Goal: Information Seeking & Learning: Learn about a topic

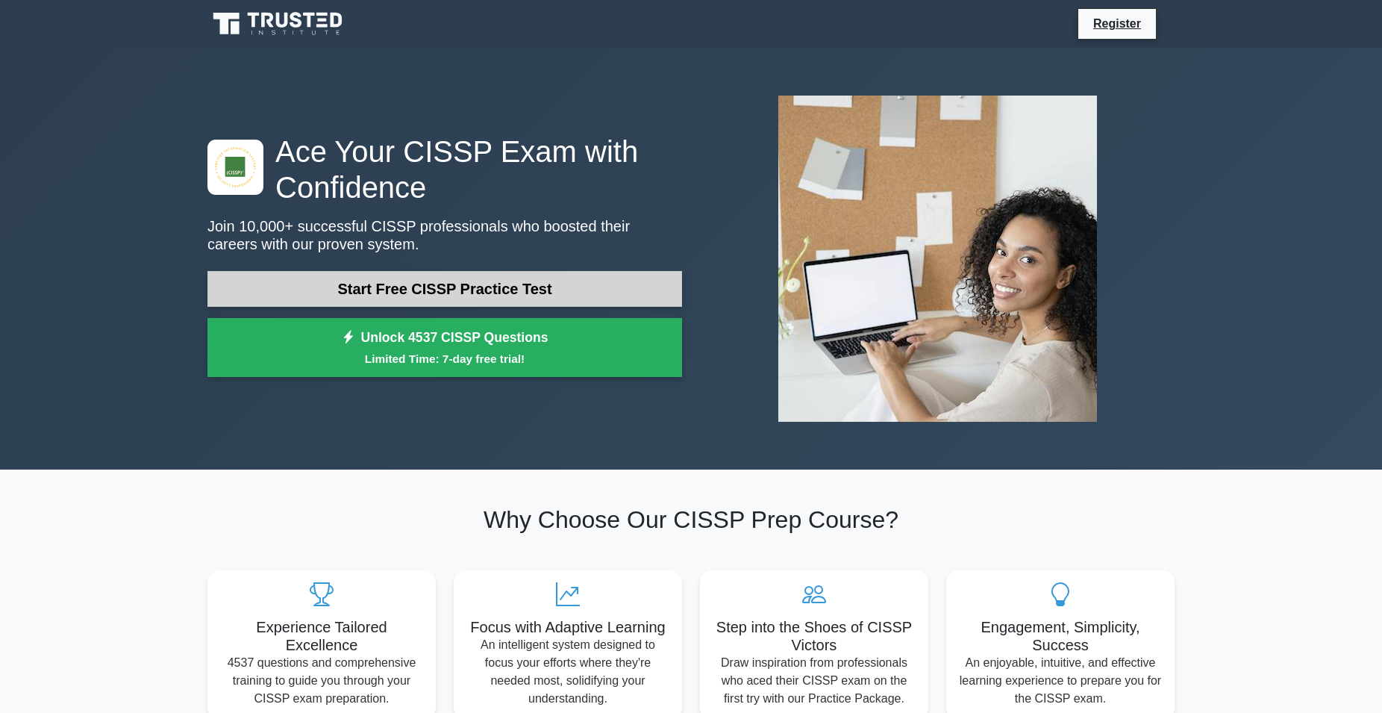
click at [422, 286] on link "Start Free CISSP Practice Test" at bounding box center [444, 289] width 475 height 36
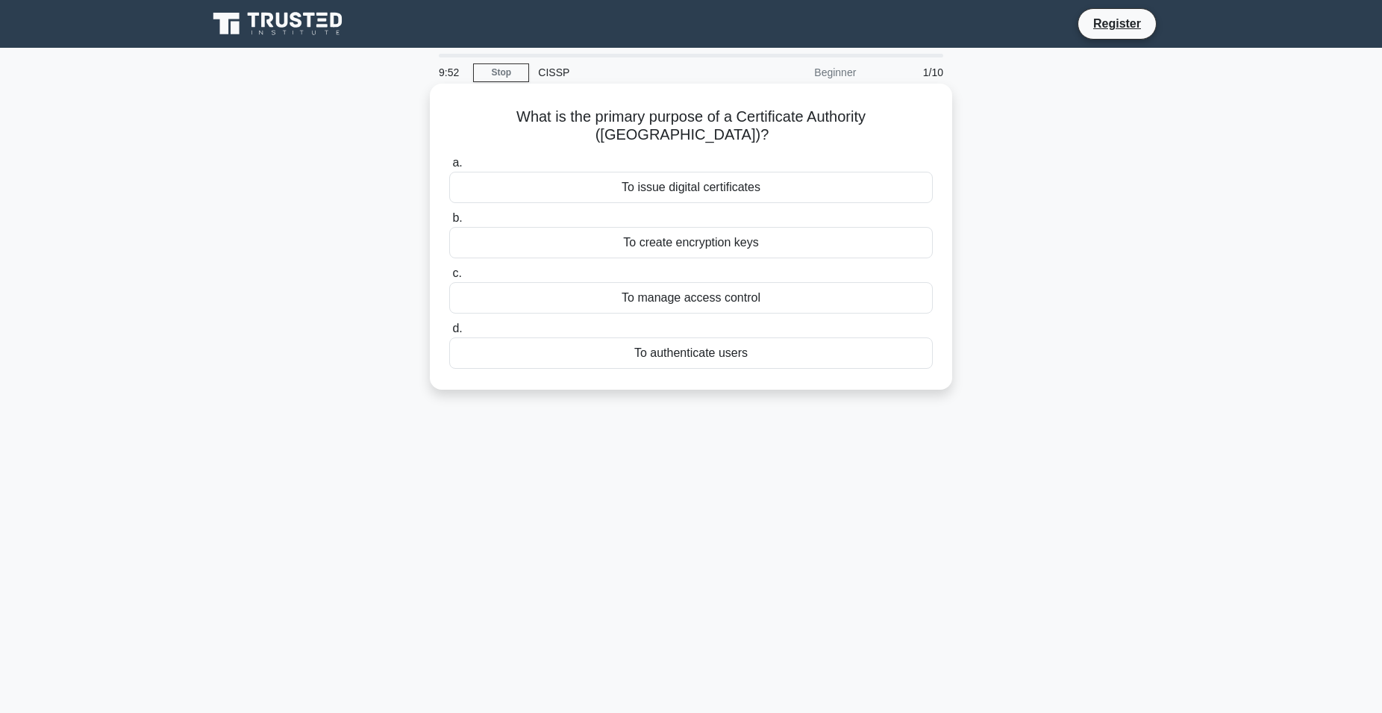
click at [737, 172] on div "To issue digital certificates" at bounding box center [691, 187] width 484 height 31
click at [449, 168] on input "a. To issue digital certificates" at bounding box center [449, 163] width 0 height 10
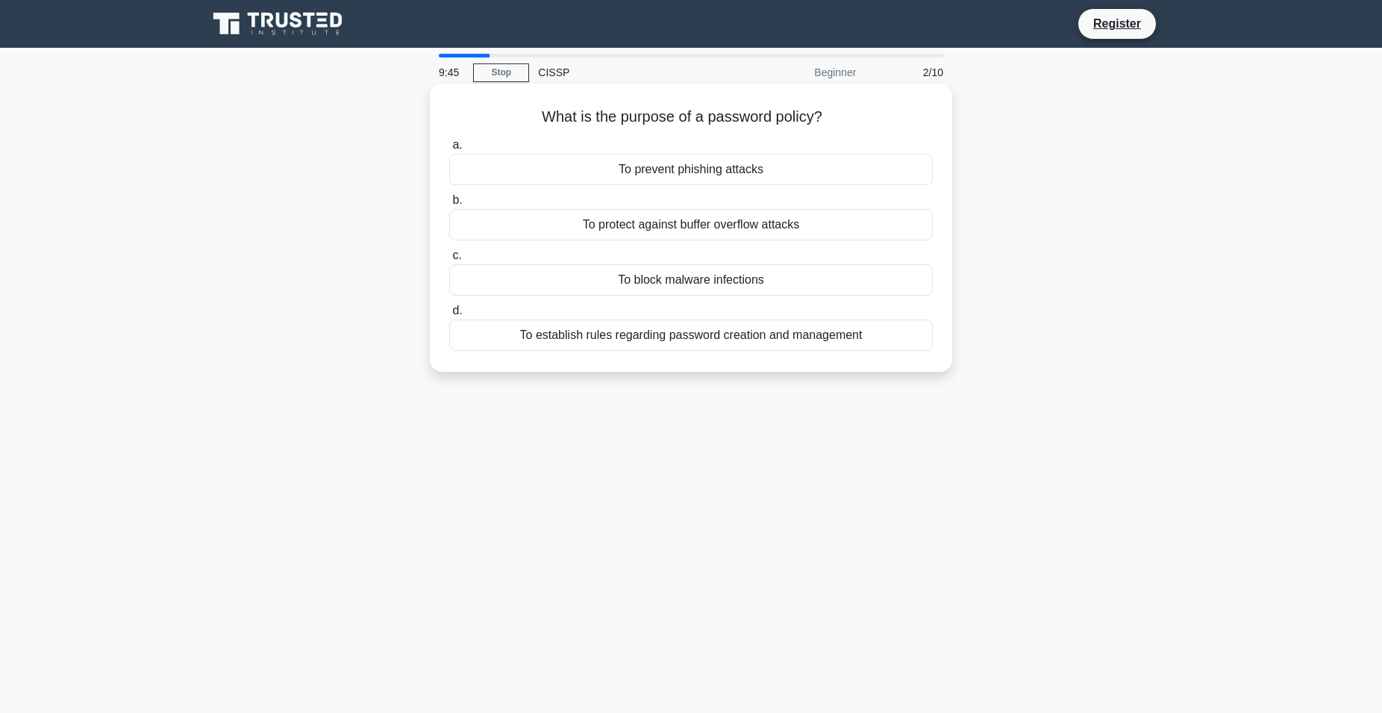
click at [638, 343] on div "To establish rules regarding password creation and management" at bounding box center [691, 334] width 484 height 31
click at [449, 316] on input "d. To establish rules regarding password creation and management" at bounding box center [449, 311] width 0 height 10
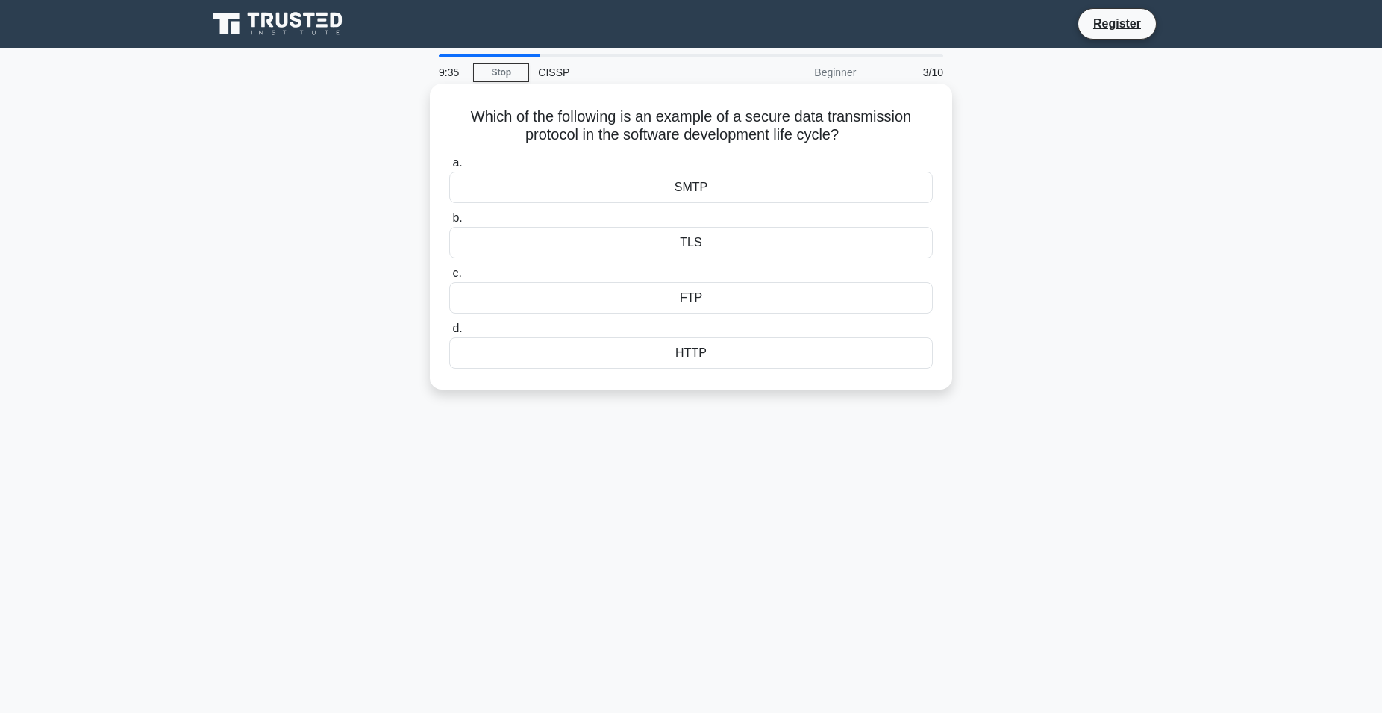
click at [690, 243] on div "TLS" at bounding box center [691, 242] width 484 height 31
click at [449, 223] on input "b. TLS" at bounding box center [449, 218] width 0 height 10
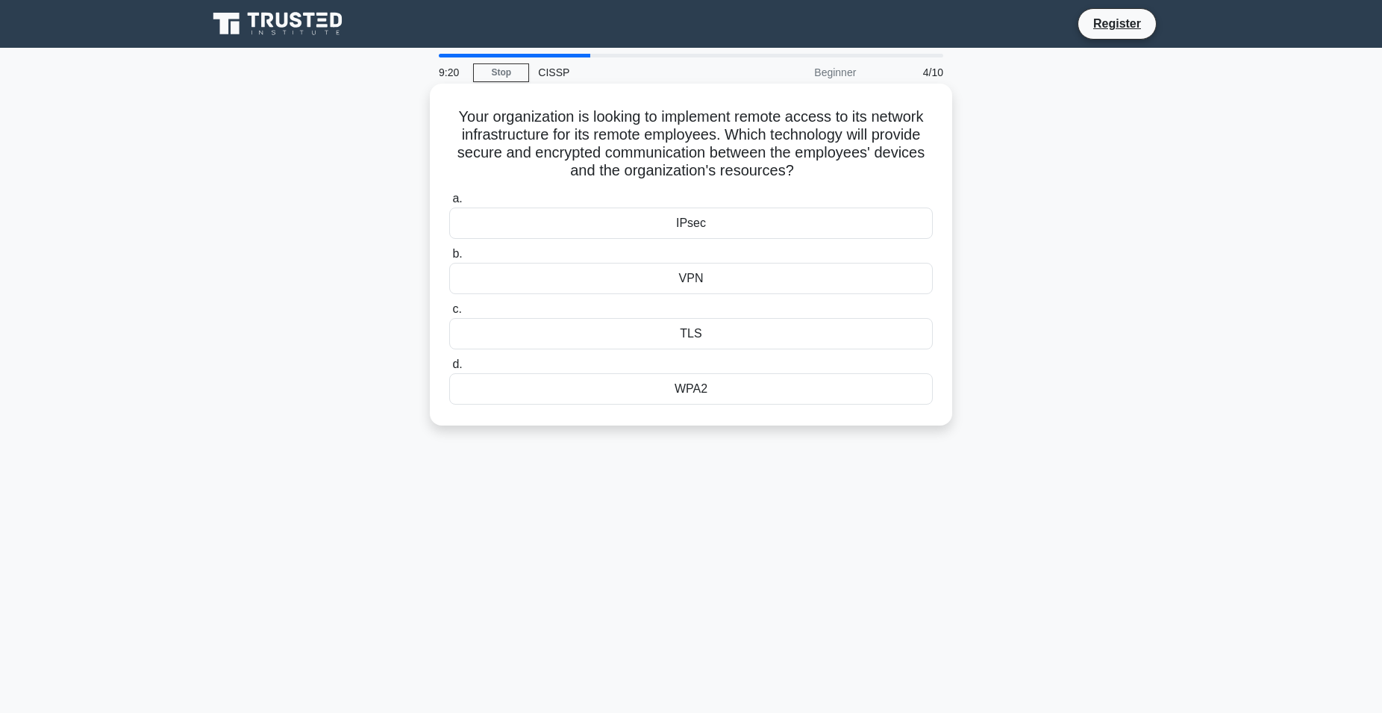
click at [707, 280] on div "VPN" at bounding box center [691, 278] width 484 height 31
click at [449, 259] on input "b. VPN" at bounding box center [449, 254] width 0 height 10
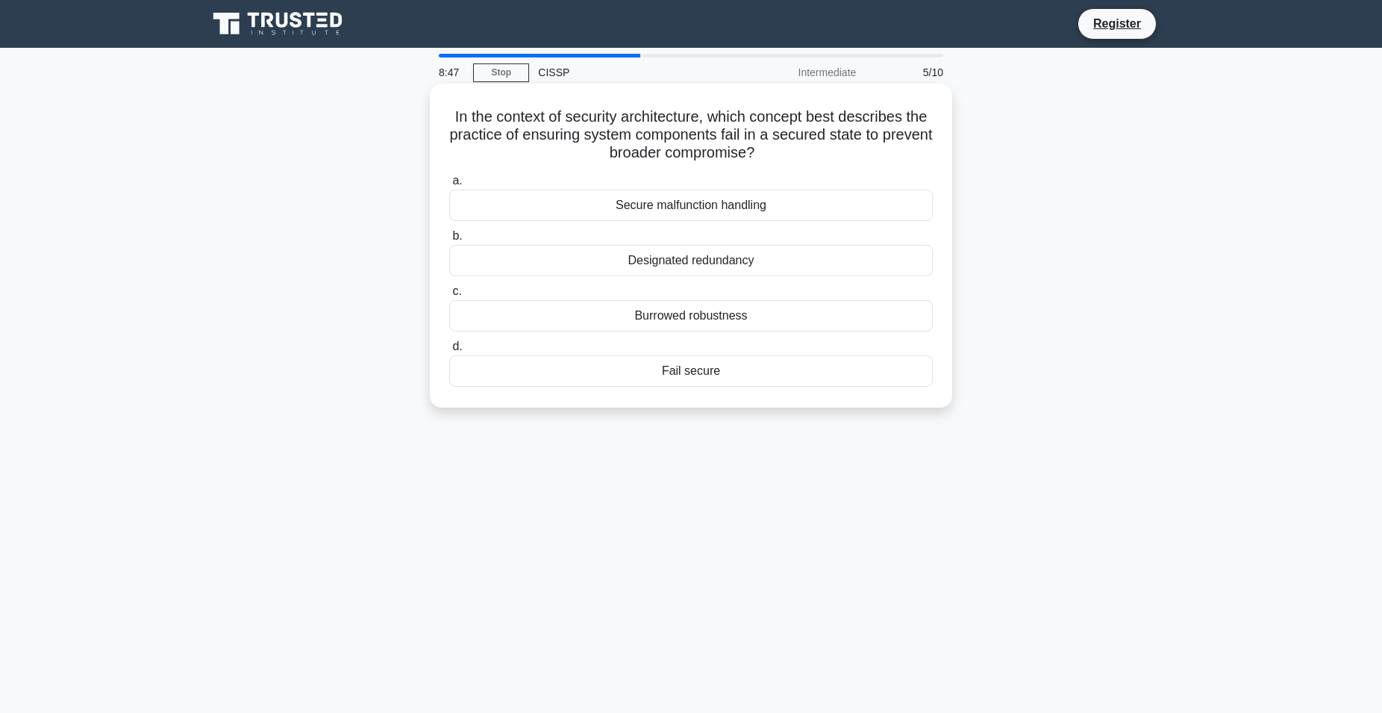
click at [719, 378] on div "Fail secure" at bounding box center [691, 370] width 484 height 31
click at [449, 352] on input "d. Fail secure" at bounding box center [449, 347] width 0 height 10
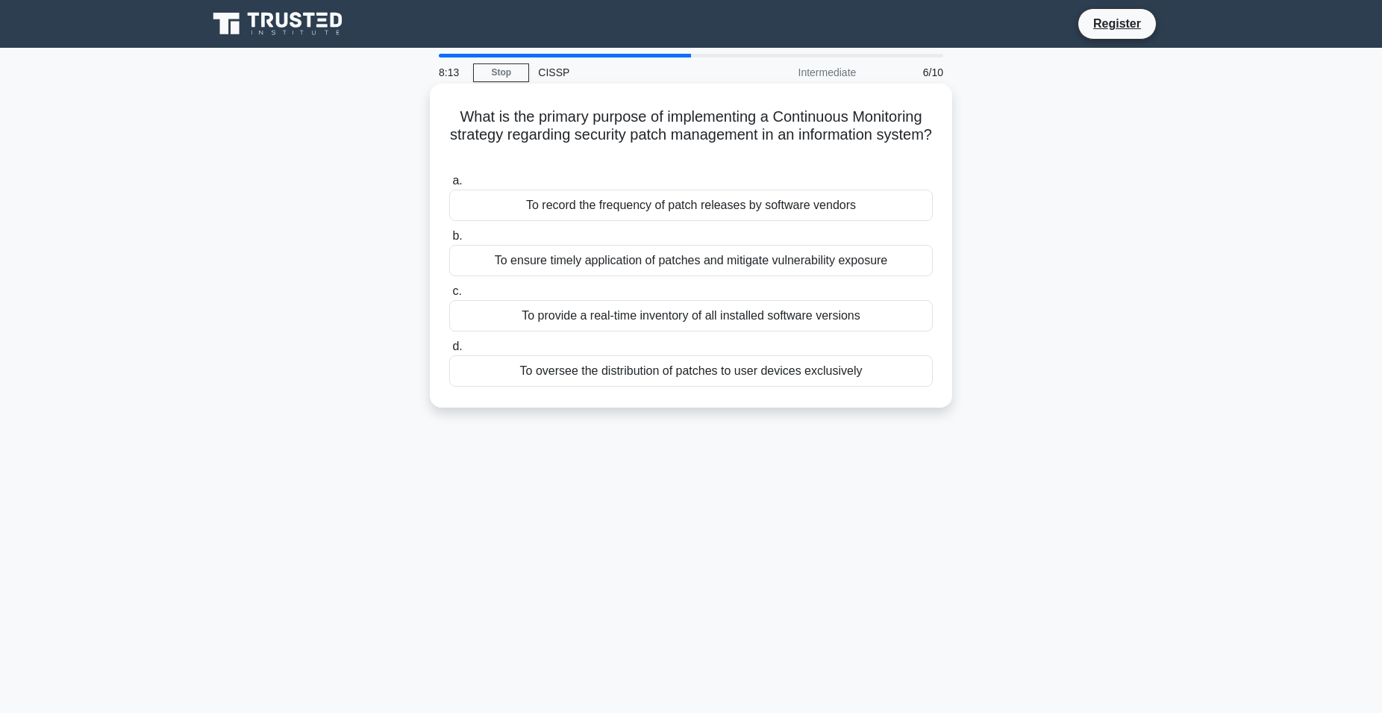
click at [669, 267] on div "To ensure timely application of patches and mitigate vulnerability exposure" at bounding box center [691, 260] width 484 height 31
click at [449, 241] on input "b. To ensure timely application of patches and mitigate vulnerability exposure" at bounding box center [449, 236] width 0 height 10
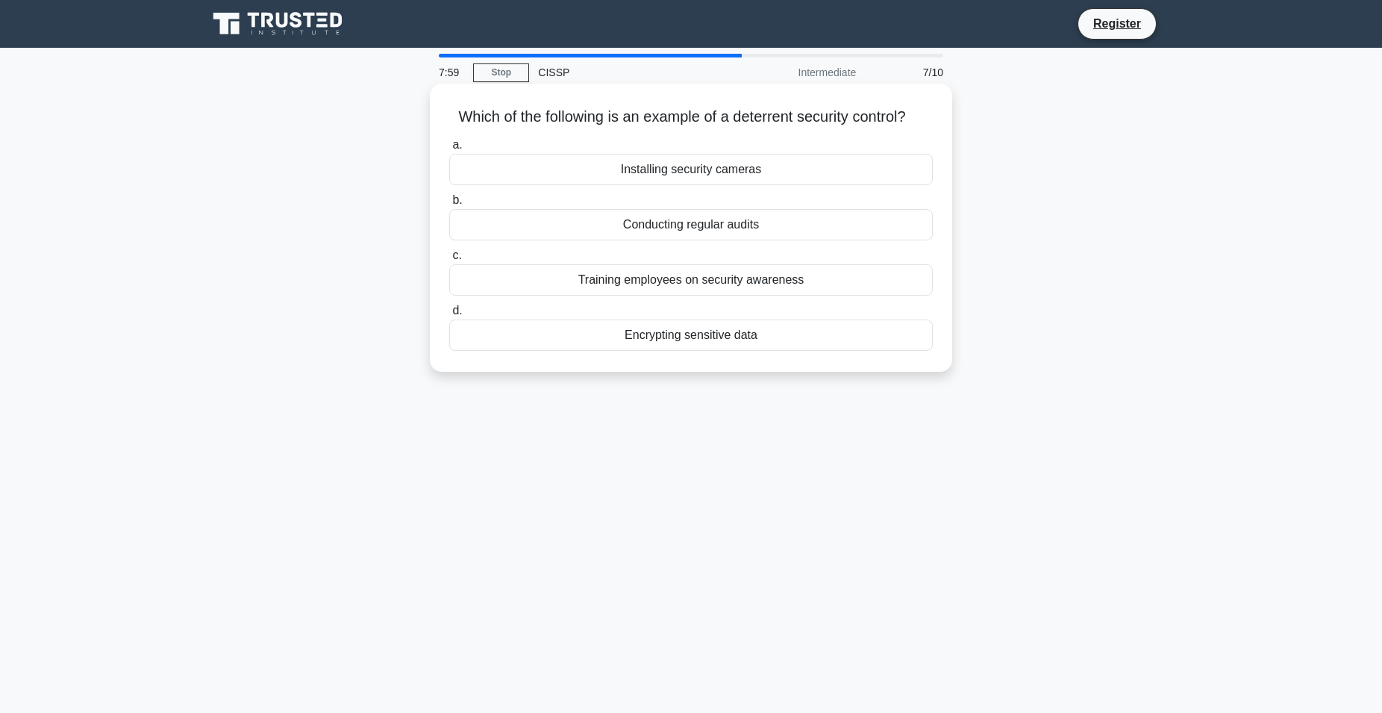
click at [704, 175] on div "Installing security cameras" at bounding box center [691, 169] width 484 height 31
click at [449, 150] on input "a. Installing security cameras" at bounding box center [449, 145] width 0 height 10
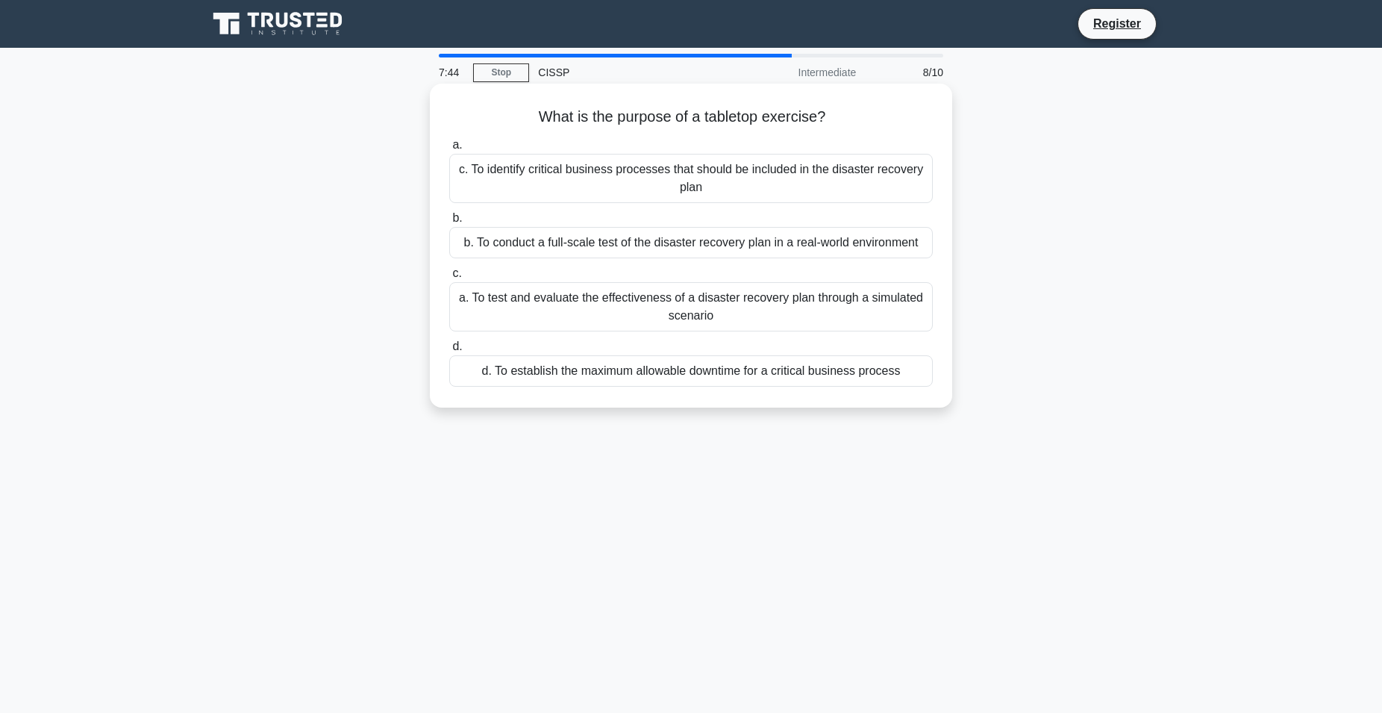
click at [681, 315] on div "a. To test and evaluate the effectiveness of a disaster recovery plan through a…" at bounding box center [691, 306] width 484 height 49
click at [449, 278] on input "c. a. To test and evaluate the effectiveness of a disaster recovery plan throug…" at bounding box center [449, 274] width 0 height 10
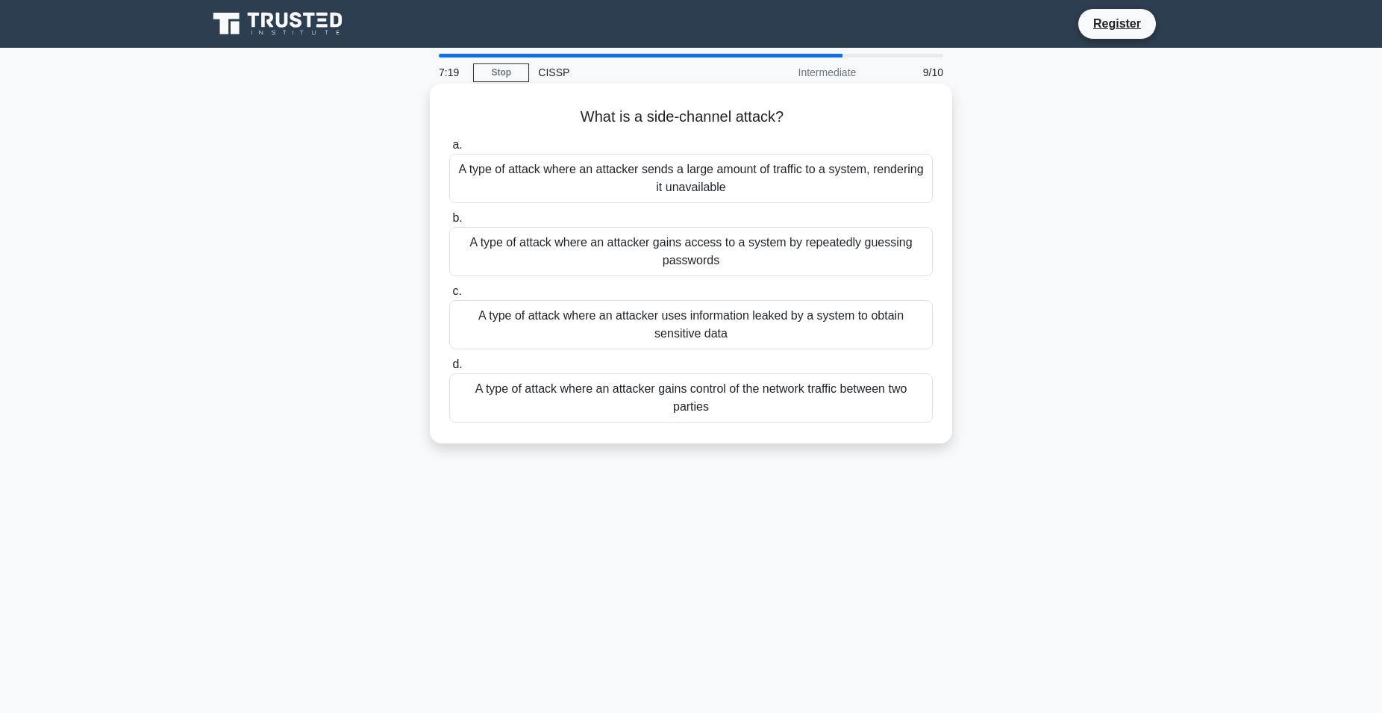
click at [669, 328] on div "A type of attack where an attacker uses information leaked by a system to obtai…" at bounding box center [691, 324] width 484 height 49
click at [449, 296] on input "c. A type of attack where an attacker uses information leaked by a system to ob…" at bounding box center [449, 292] width 0 height 10
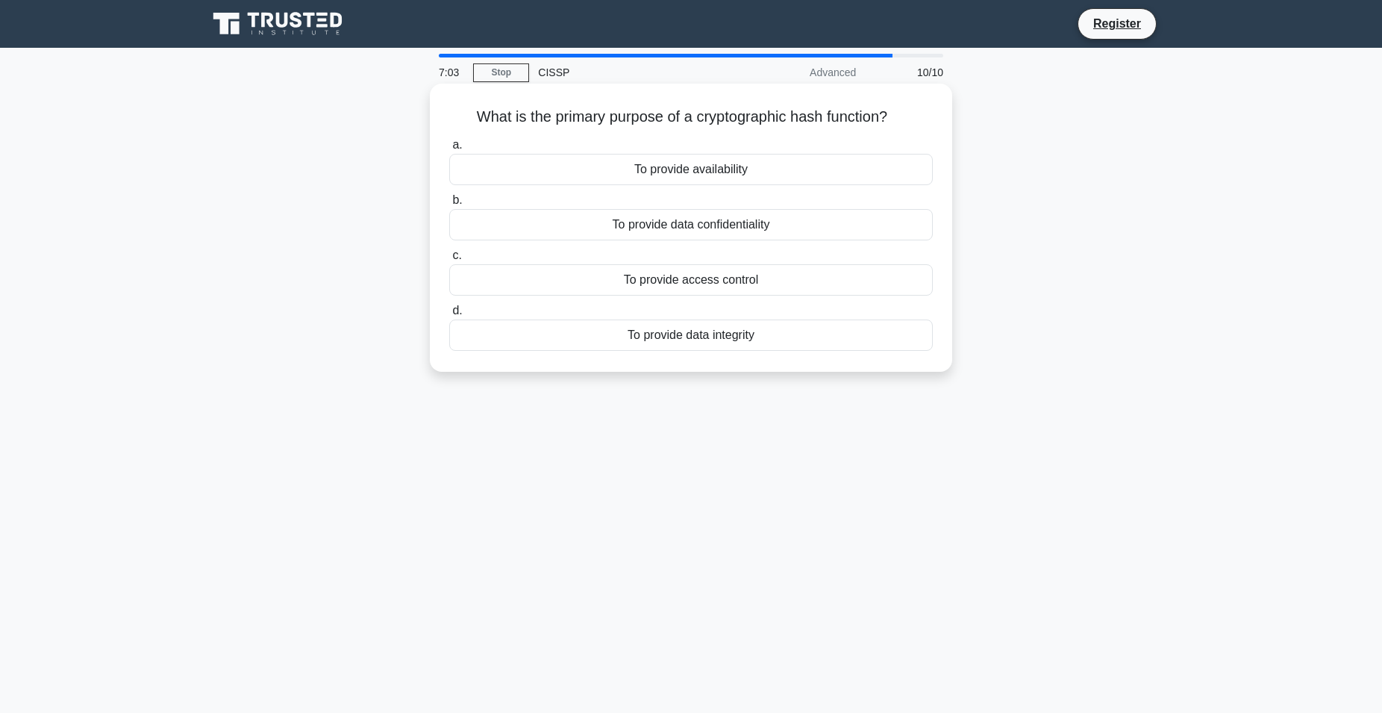
click at [743, 340] on div "To provide data integrity" at bounding box center [691, 334] width 484 height 31
click at [449, 316] on input "d. To provide data integrity" at bounding box center [449, 311] width 0 height 10
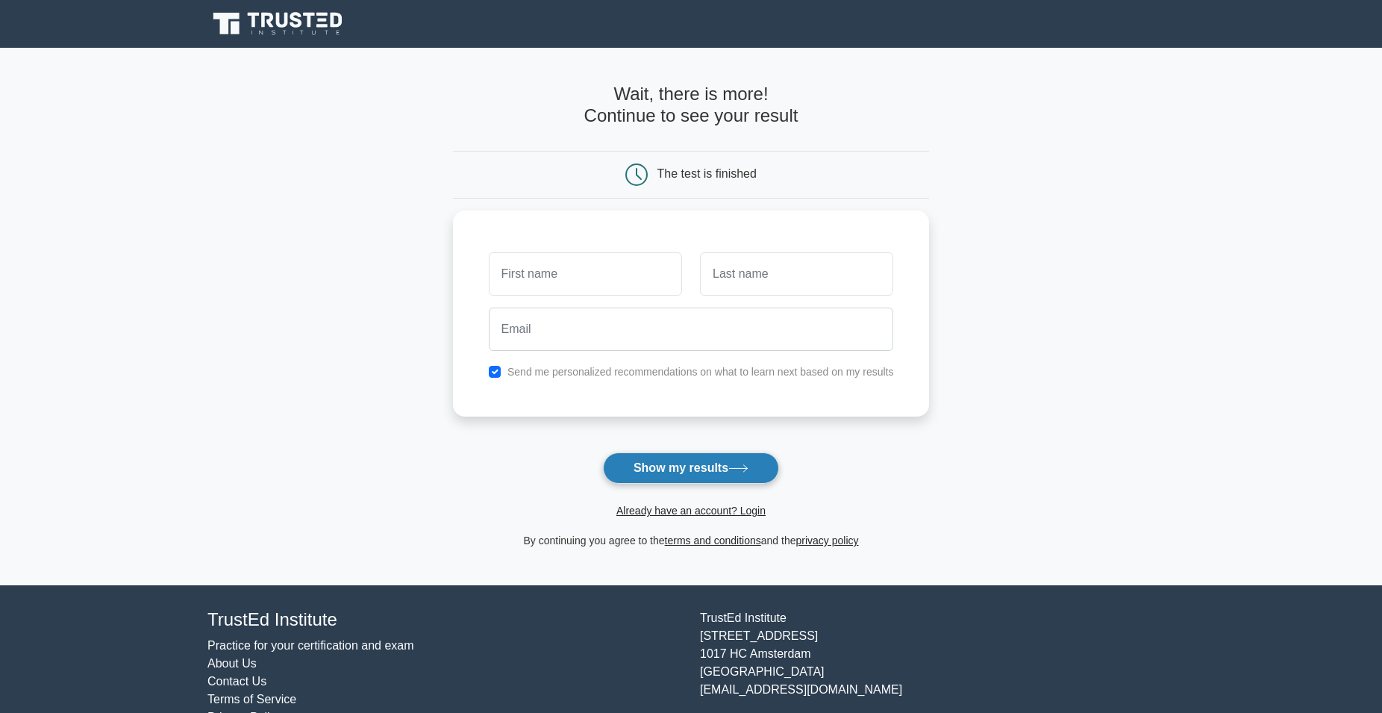
click at [727, 474] on button "Show my results" at bounding box center [691, 467] width 176 height 31
click at [565, 381] on div "Send me personalized recommendations on what to learn next based on my results" at bounding box center [691, 310] width 477 height 206
click at [493, 369] on input "checkbox" at bounding box center [495, 368] width 12 height 12
checkbox input "false"
click at [724, 472] on button "Show my results" at bounding box center [691, 467] width 176 height 31
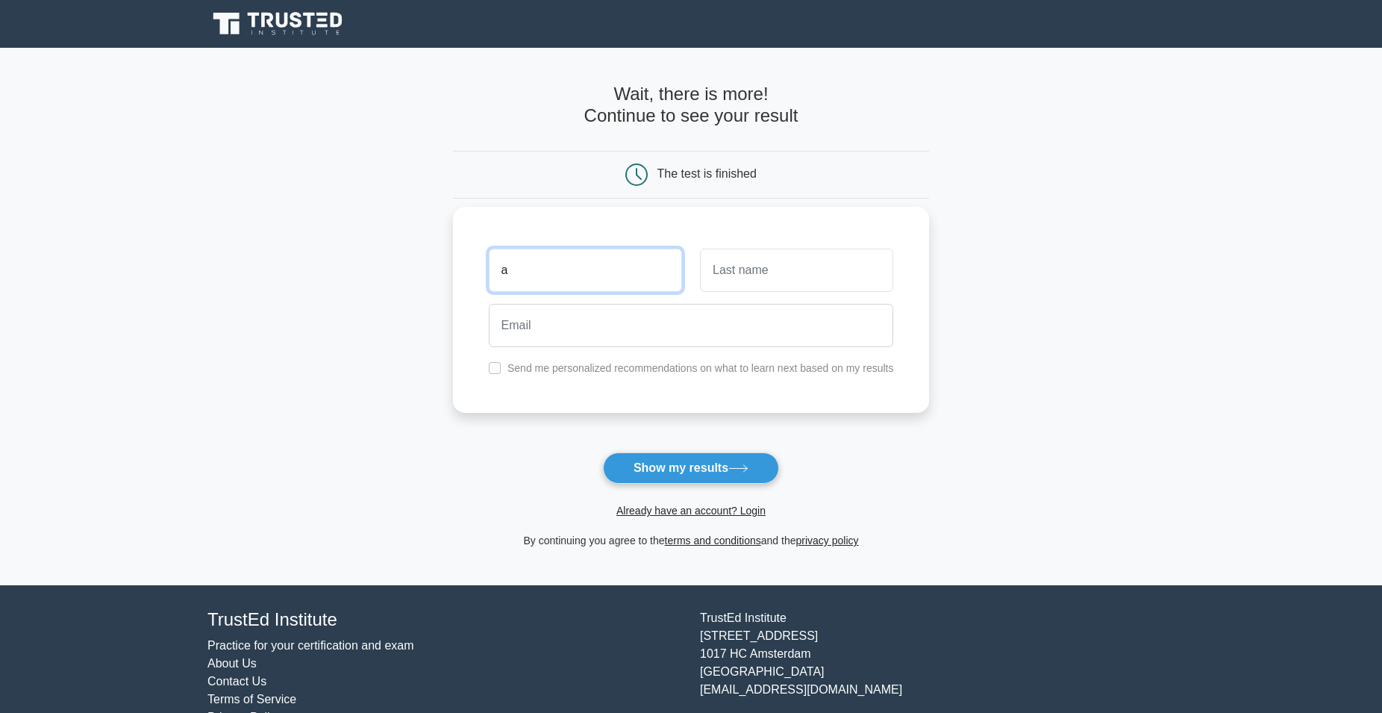
type input "a"
click at [754, 269] on input "text" at bounding box center [796, 270] width 193 height 43
type input "a"
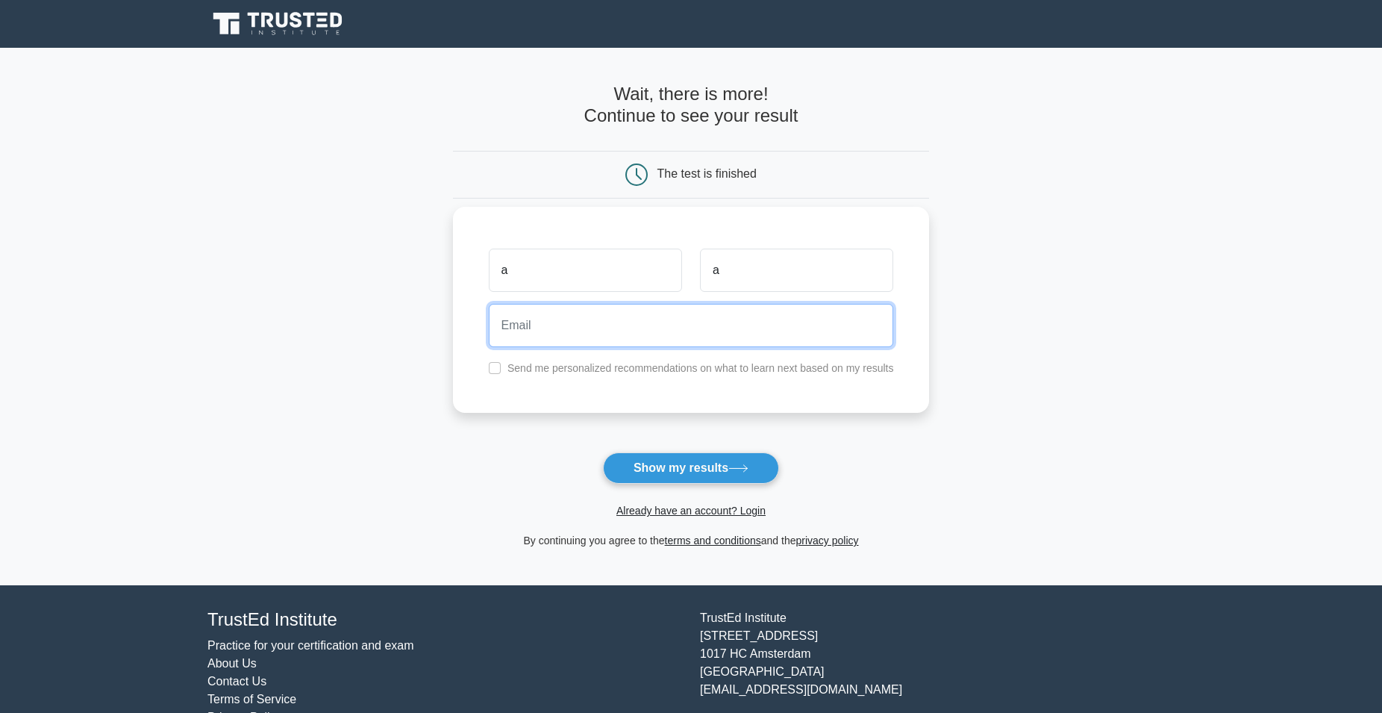
click at [652, 316] on input "email" at bounding box center [691, 325] width 405 height 43
type input "[EMAIL_ADDRESS][DOMAIN_NAME]"
click at [603, 452] on button "Show my results" at bounding box center [691, 467] width 176 height 31
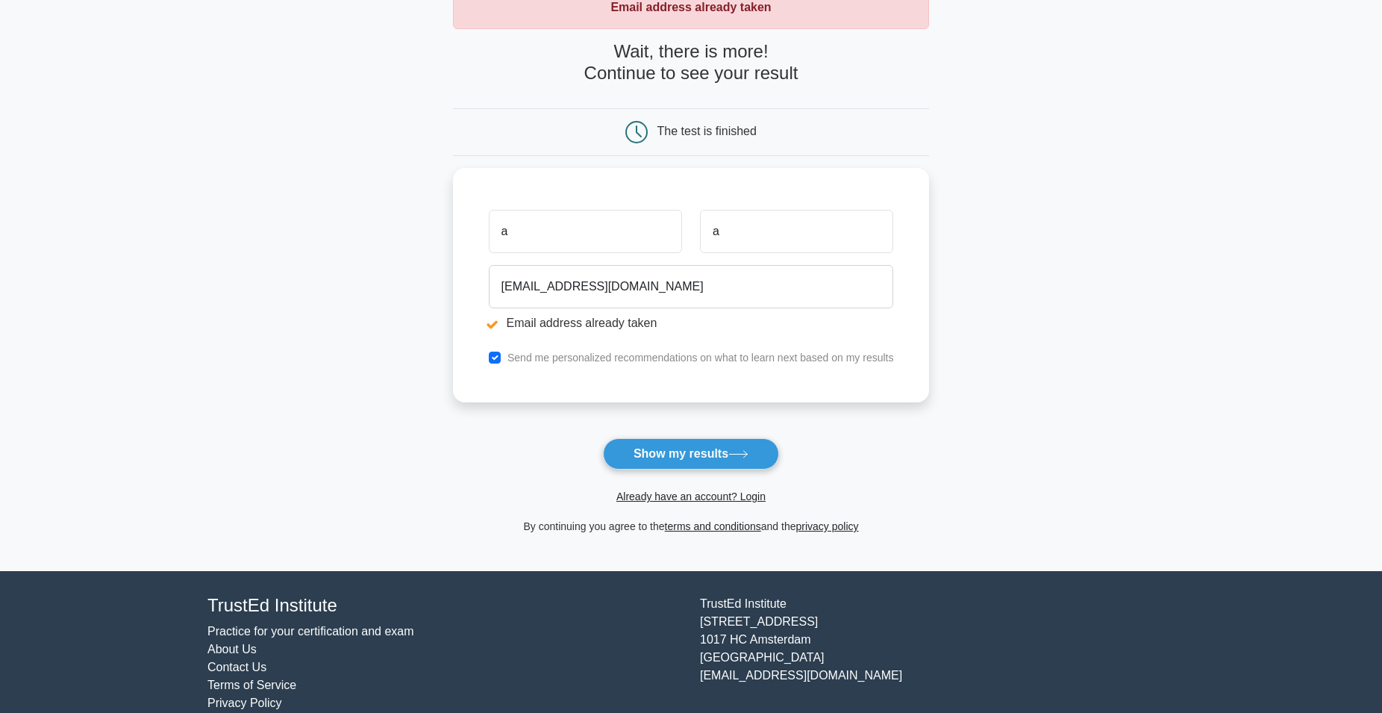
scroll to position [122, 0]
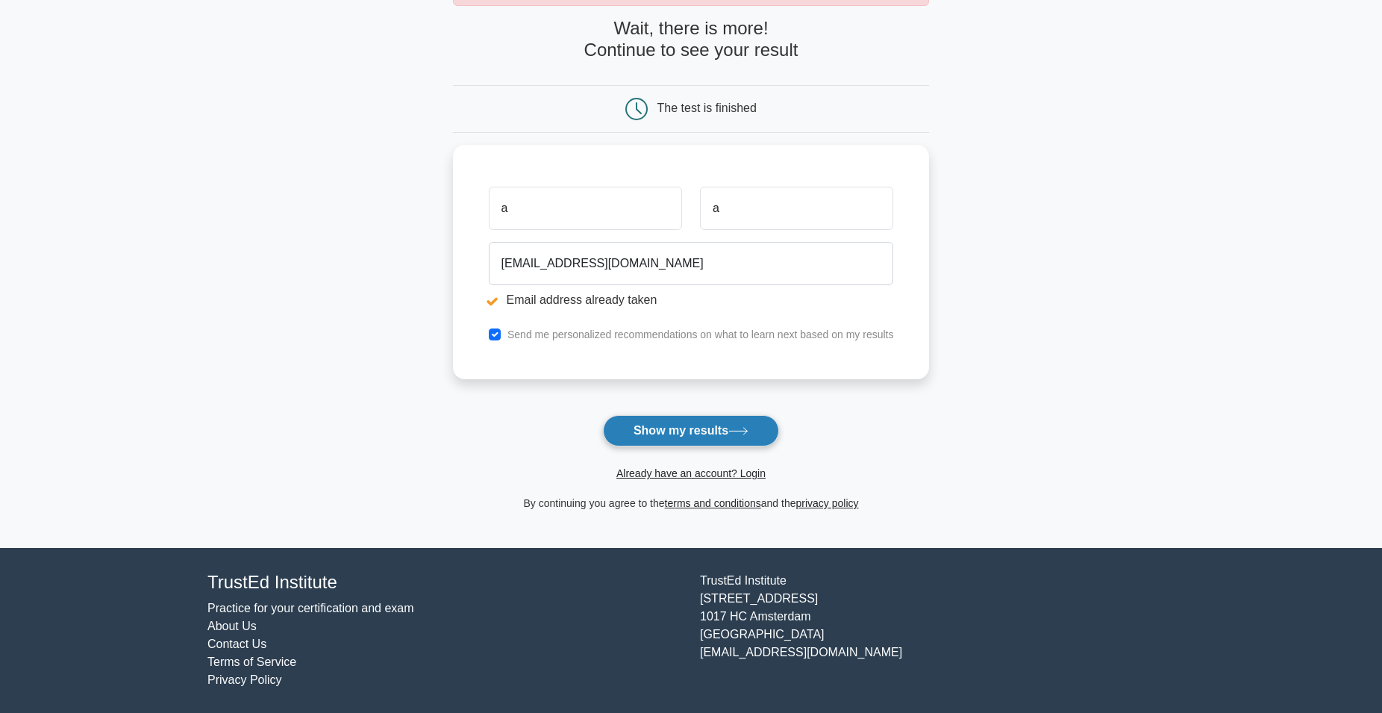
click at [665, 431] on button "Show my results" at bounding box center [691, 430] width 176 height 31
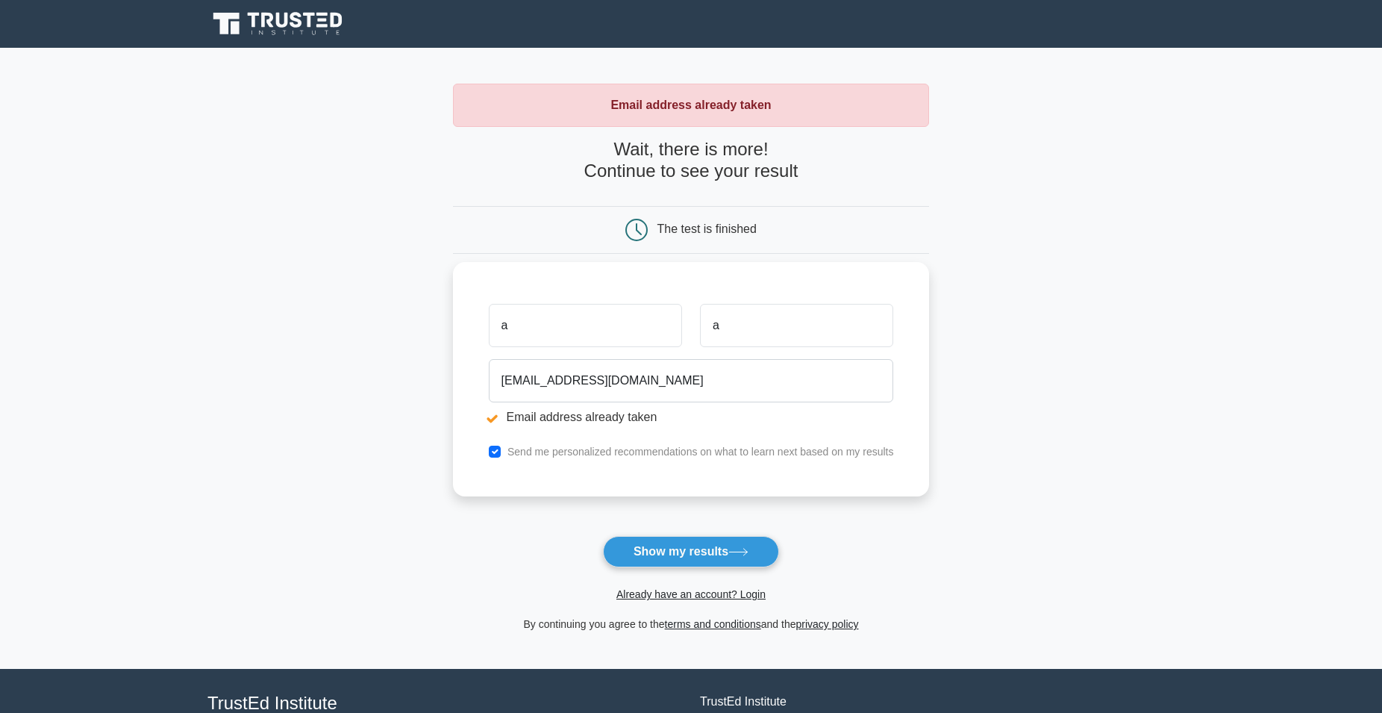
drag, startPoint x: 525, startPoint y: 329, endPoint x: 481, endPoint y: 326, distance: 44.1
click at [489, 326] on input "a" at bounding box center [585, 325] width 193 height 43
type input "b"
drag, startPoint x: 776, startPoint y: 325, endPoint x: 684, endPoint y: 340, distance: 93.7
click at [700, 327] on input "a" at bounding box center [796, 325] width 193 height 43
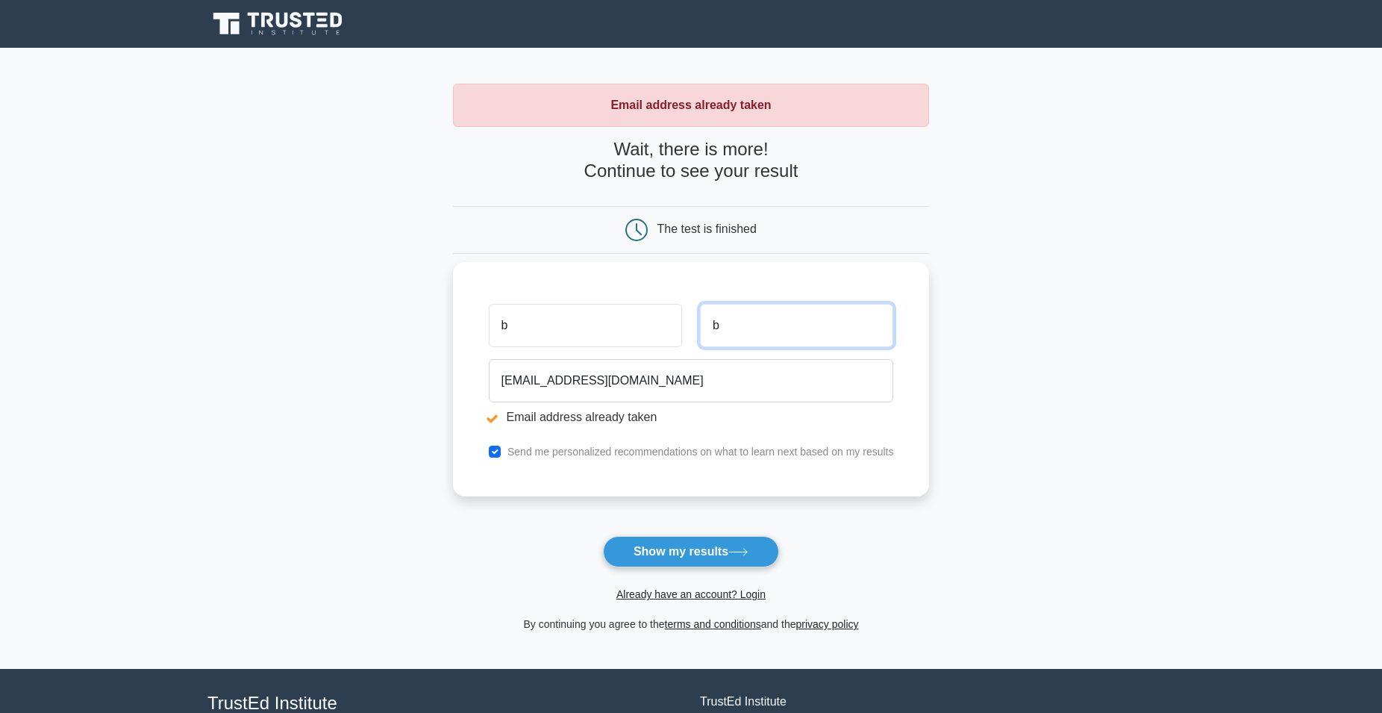
type input "b"
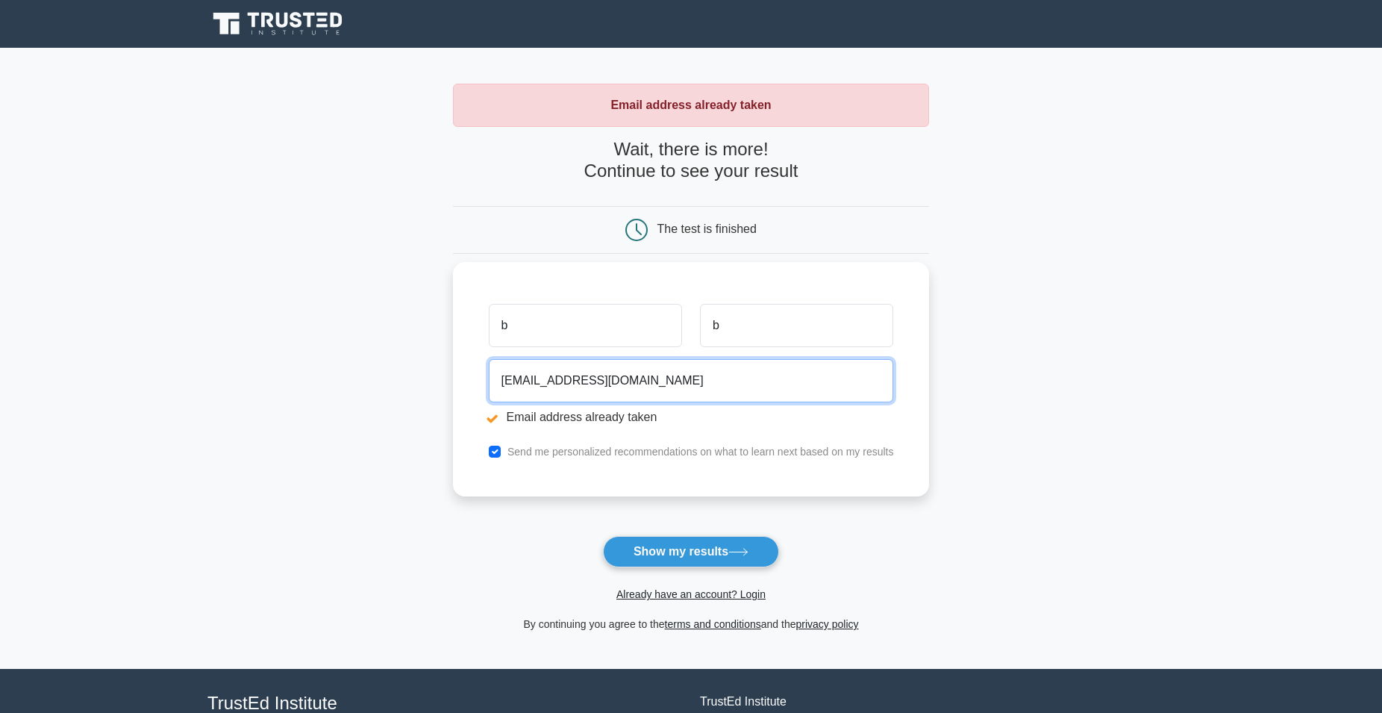
drag, startPoint x: 513, startPoint y: 379, endPoint x: 468, endPoint y: 373, distance: 45.2
click at [489, 373] on input "[EMAIL_ADDRESS][DOMAIN_NAME]" at bounding box center [691, 380] width 405 height 43
type input "[EMAIL_ADDRESS][DOMAIN_NAME]"
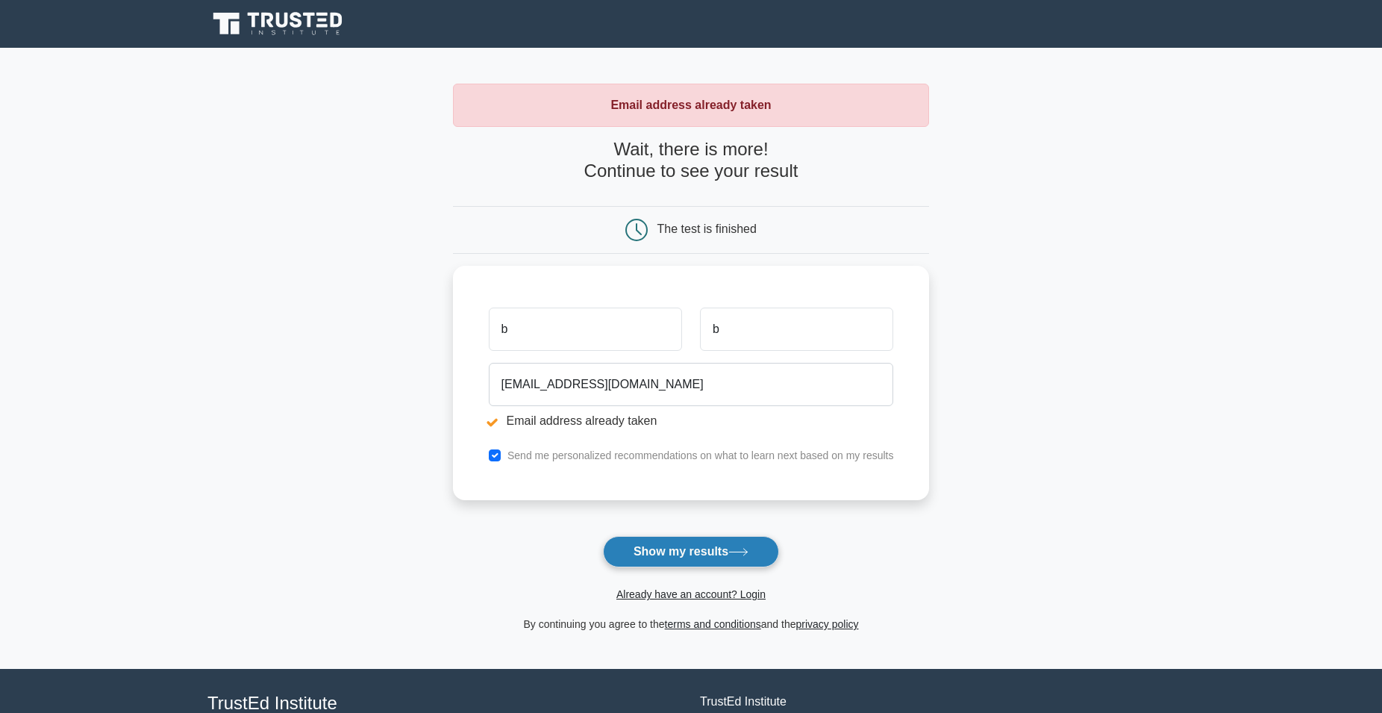
click at [706, 552] on button "Show my results" at bounding box center [691, 551] width 176 height 31
